Goal: Task Accomplishment & Management: Manage account settings

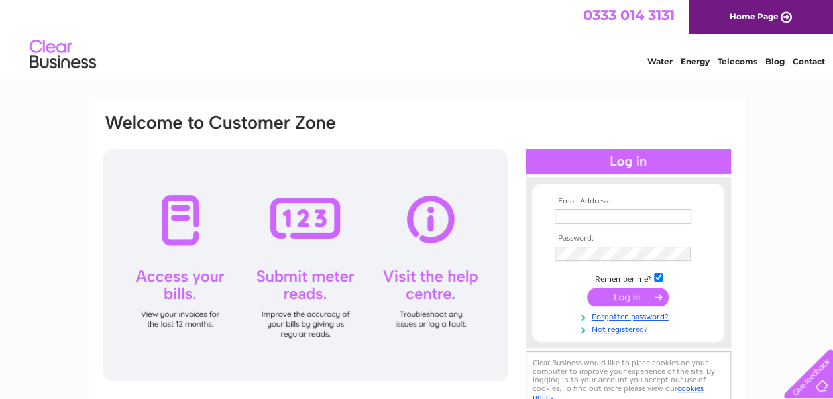
type input "requisite_a_s@hotmail.co.uk"
click at [623, 298] on input "submit" at bounding box center [628, 297] width 82 height 19
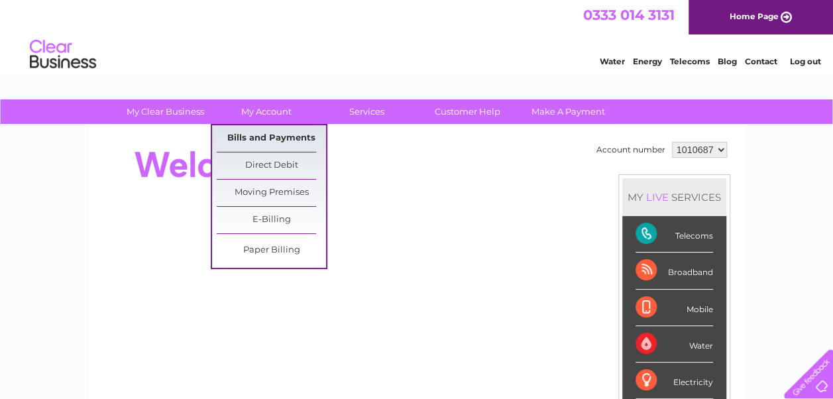
click at [263, 139] on link "Bills and Payments" at bounding box center [271, 138] width 109 height 27
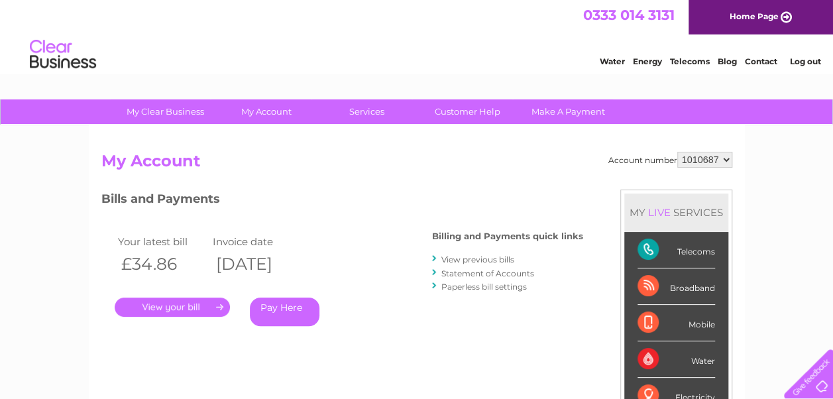
click at [171, 306] on link "." at bounding box center [172, 307] width 115 height 19
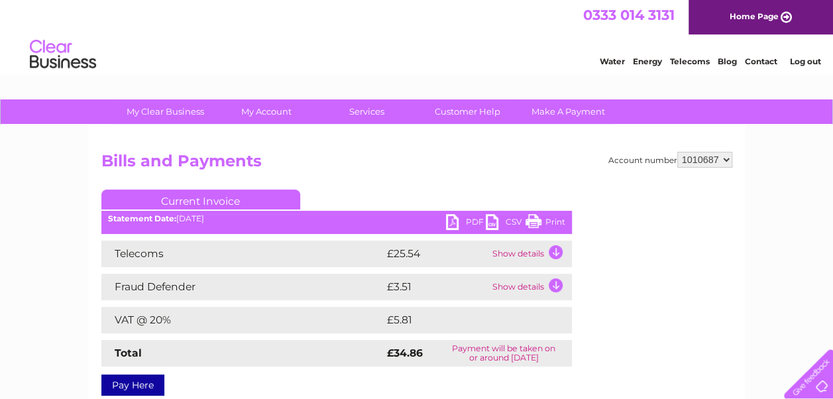
click at [451, 221] on link "PDF" at bounding box center [466, 223] width 40 height 19
